Goal: Information Seeking & Learning: Learn about a topic

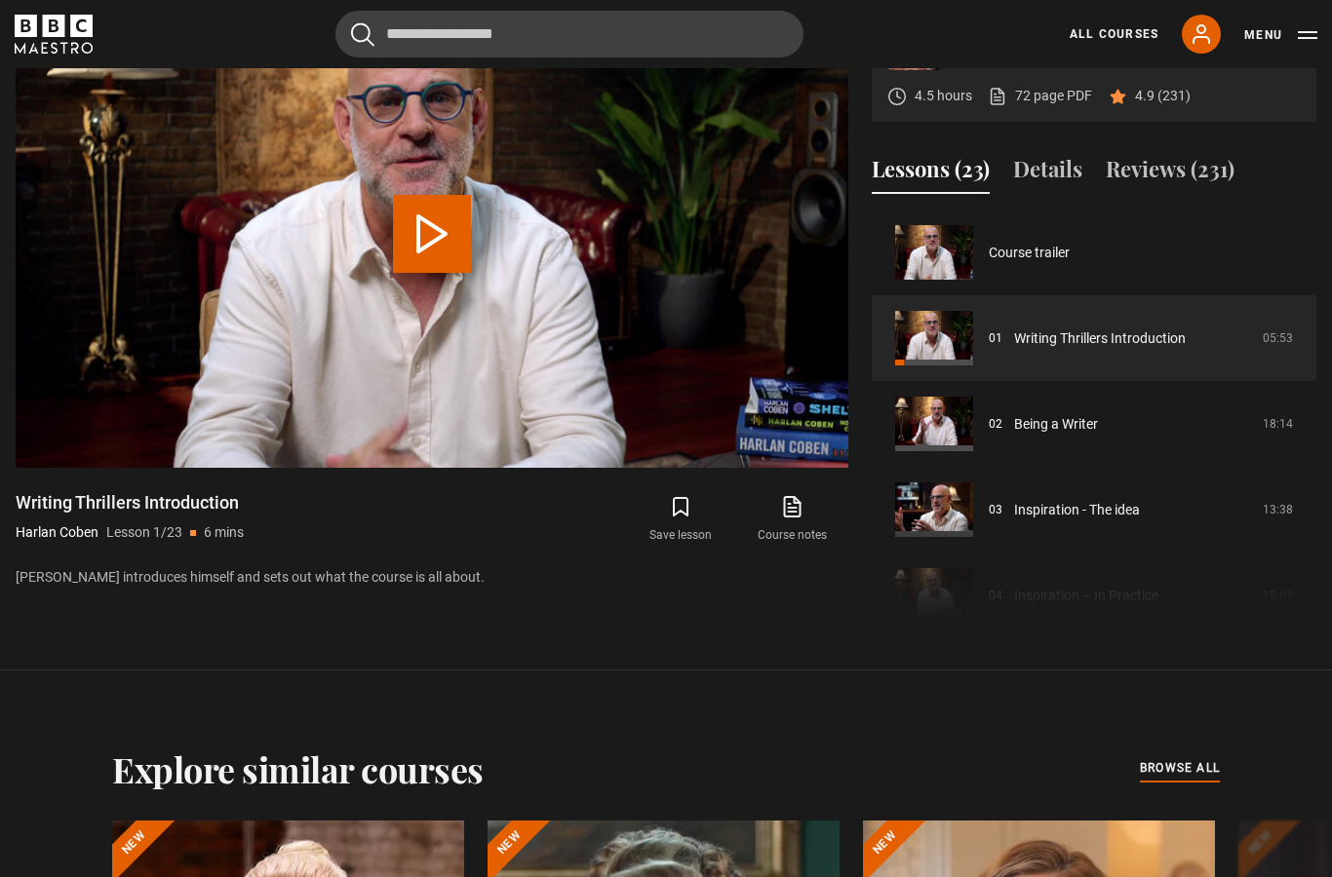
click at [1118, 28] on link "All Courses" at bounding box center [1113, 34] width 89 height 18
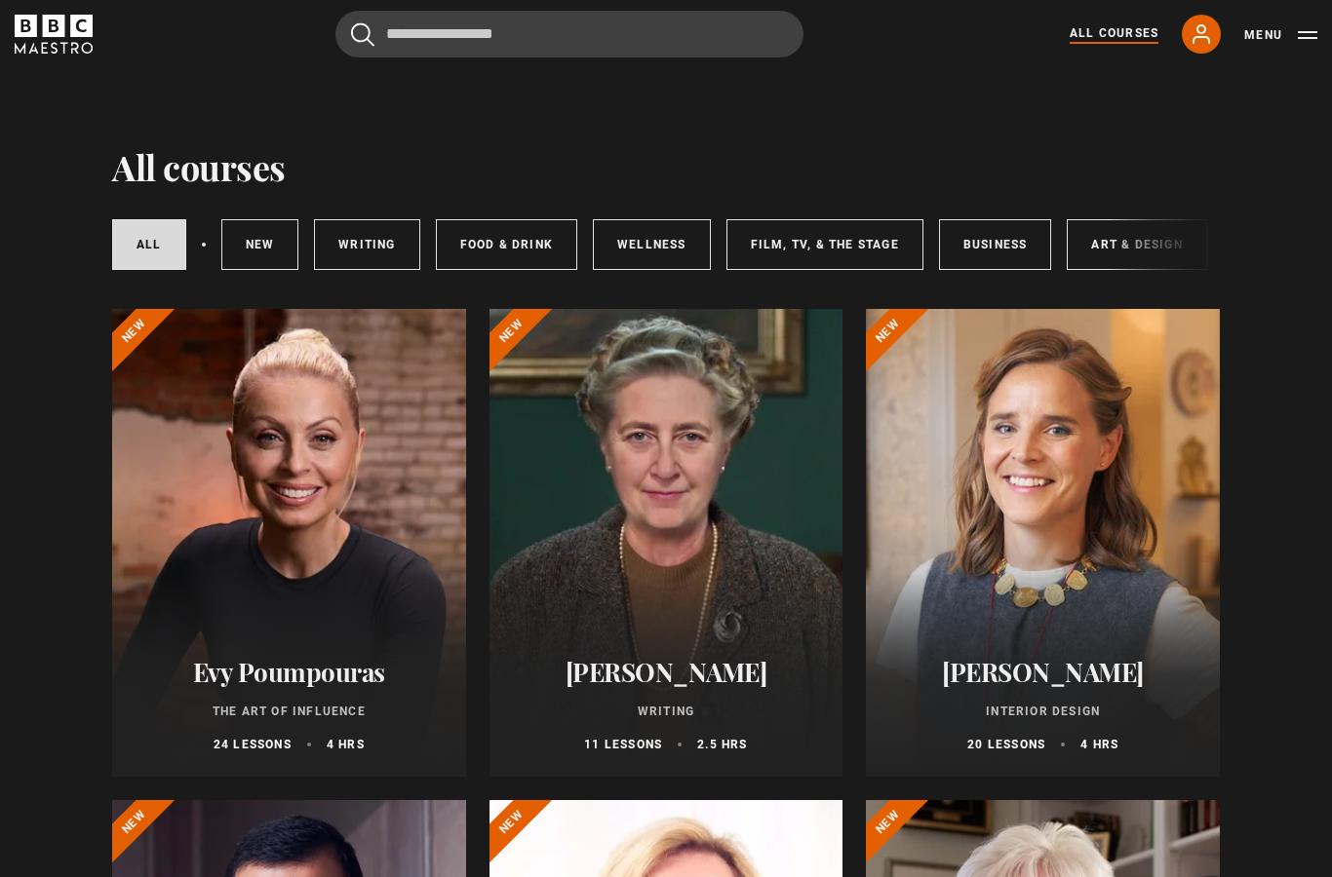
click at [1001, 238] on link "Business" at bounding box center [995, 244] width 113 height 51
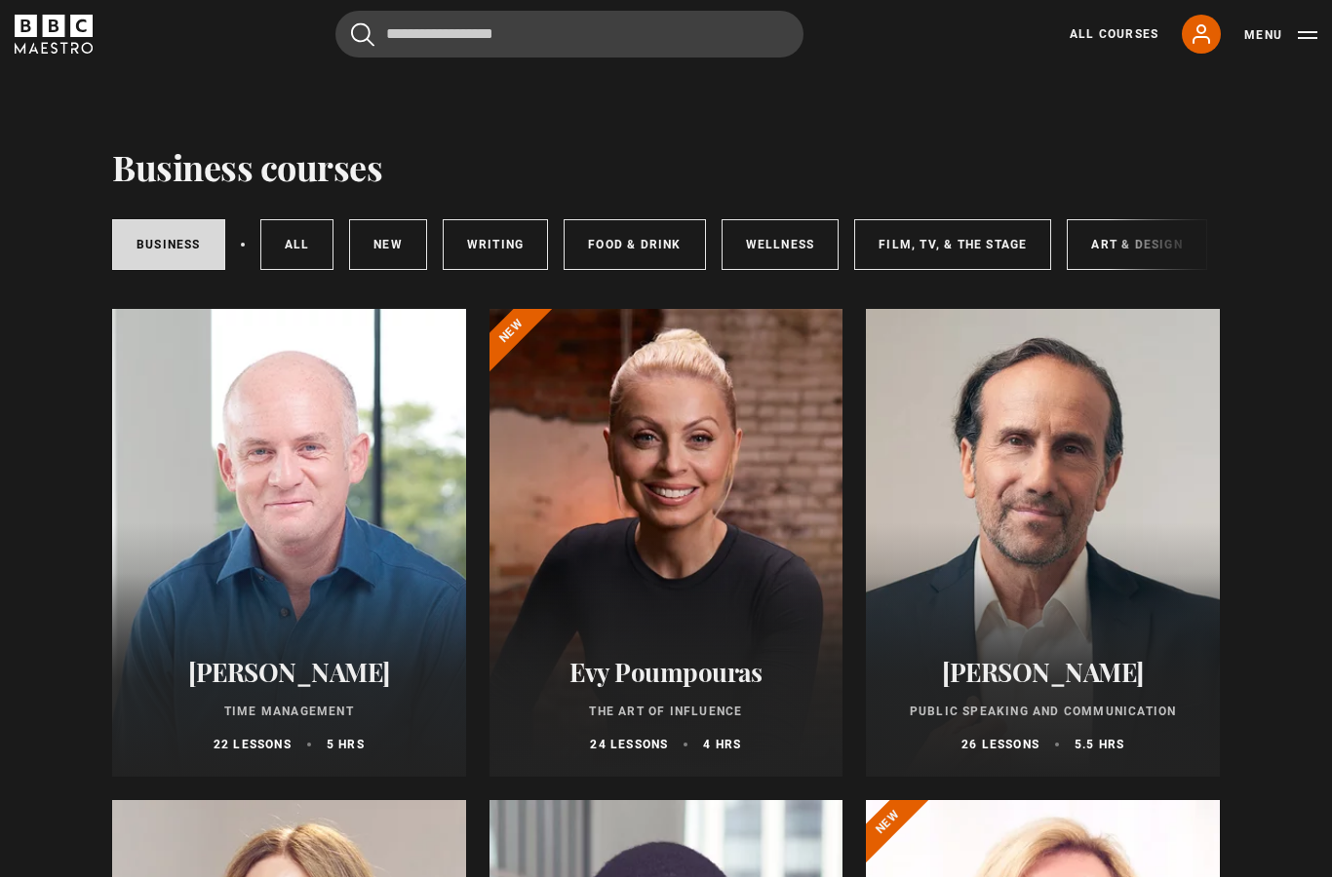
click at [1106, 234] on link "Art & Design" at bounding box center [1135, 244] width 139 height 51
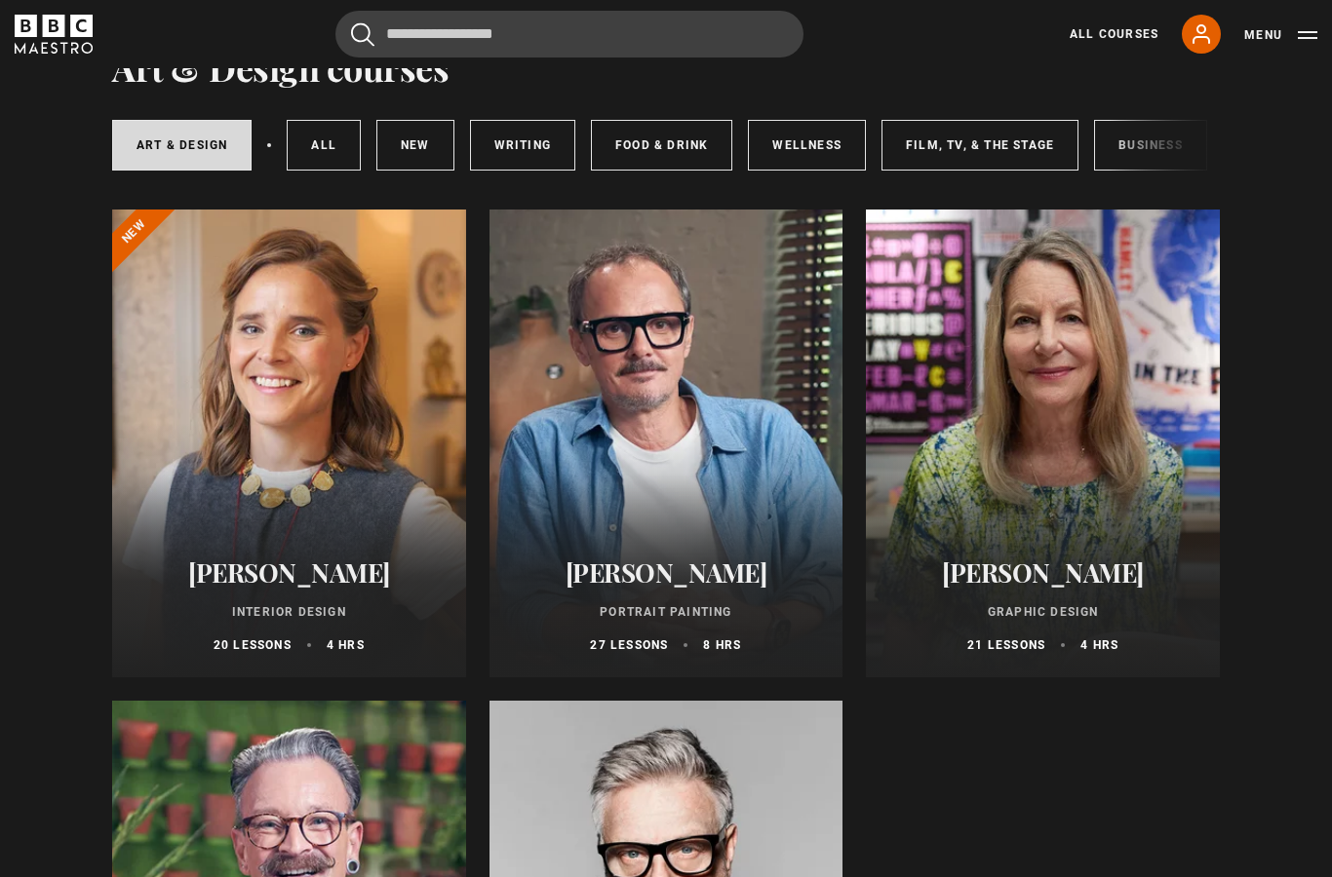
scroll to position [91, 0]
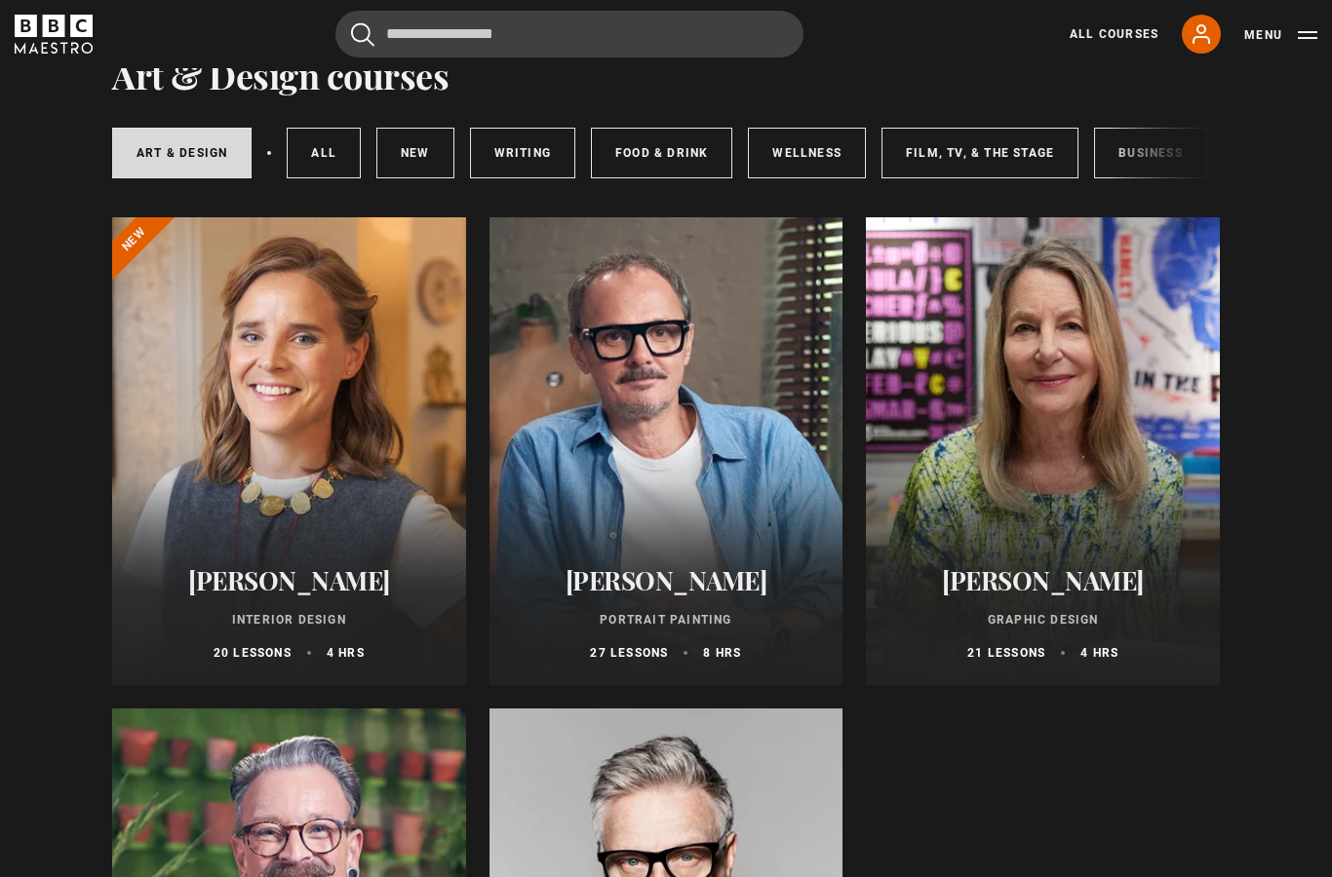
click at [805, 143] on link "Wellness" at bounding box center [807, 154] width 118 height 51
